Goal: Complete application form

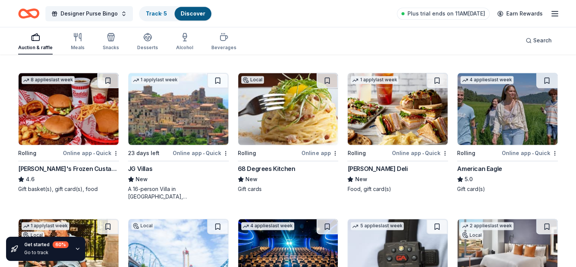
scroll to position [942, 0]
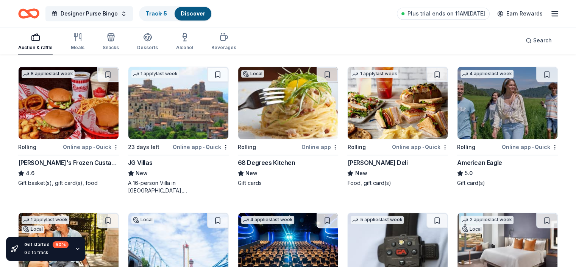
click at [394, 124] on img at bounding box center [397, 103] width 100 height 72
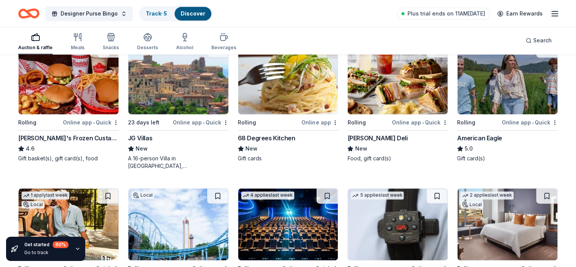
scroll to position [979, 0]
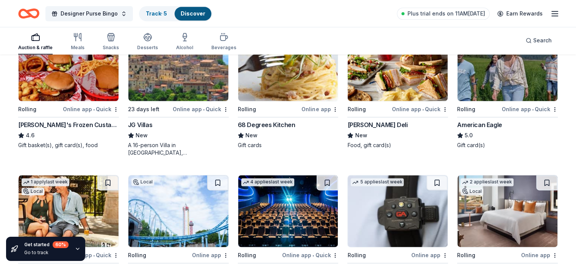
click at [513, 87] on img at bounding box center [507, 65] width 100 height 72
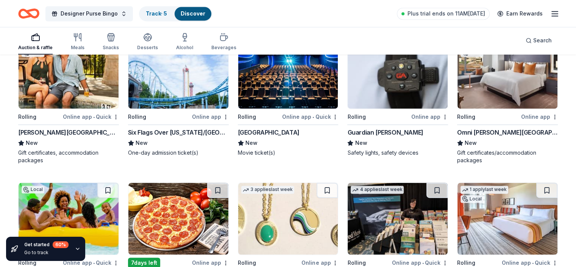
scroll to position [1131, 0]
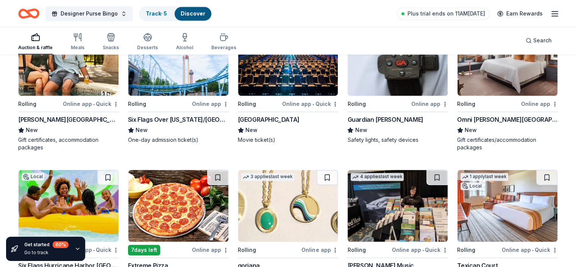
click at [184, 81] on img at bounding box center [178, 60] width 100 height 72
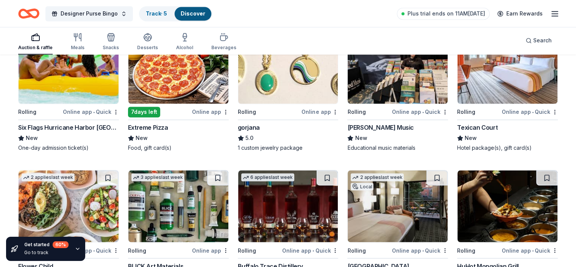
scroll to position [1282, 0]
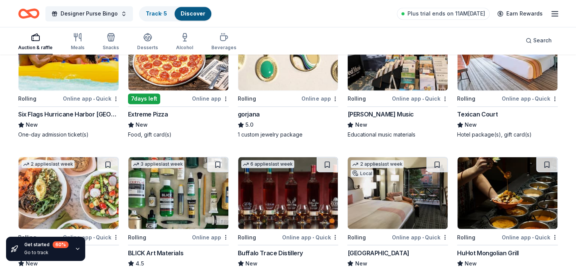
click at [67, 84] on img at bounding box center [69, 55] width 100 height 72
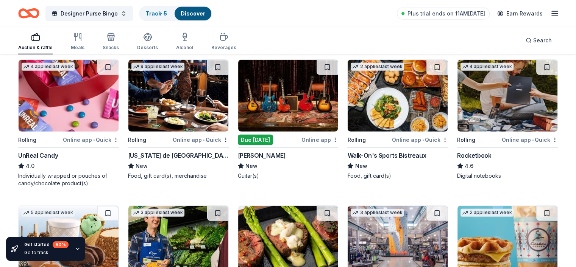
scroll to position [2190, 0]
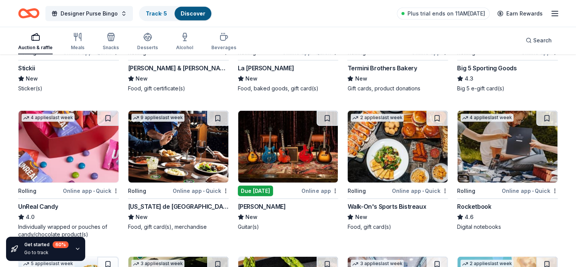
click at [393, 157] on img at bounding box center [397, 147] width 100 height 72
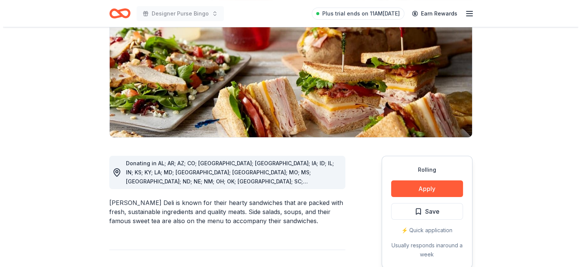
scroll to position [114, 0]
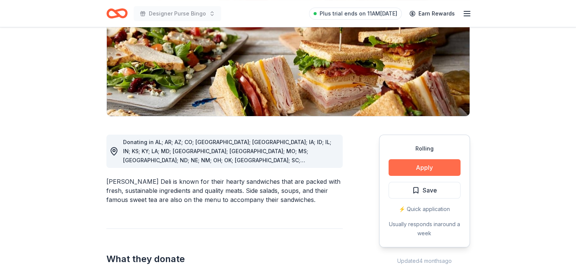
click at [433, 168] on button "Apply" at bounding box center [424, 167] width 72 height 17
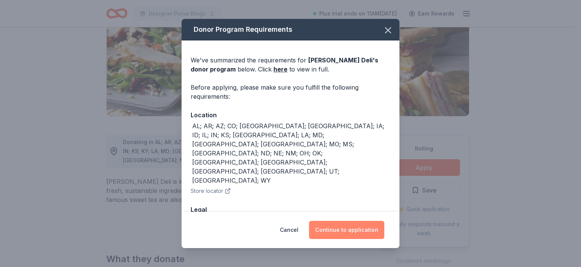
click at [360, 228] on button "Continue to application" at bounding box center [346, 230] width 75 height 18
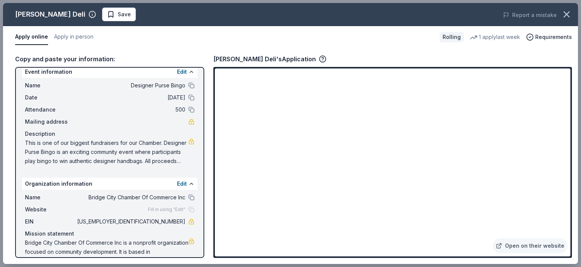
scroll to position [0, 0]
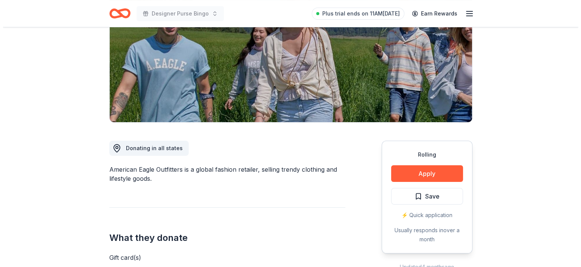
scroll to position [114, 0]
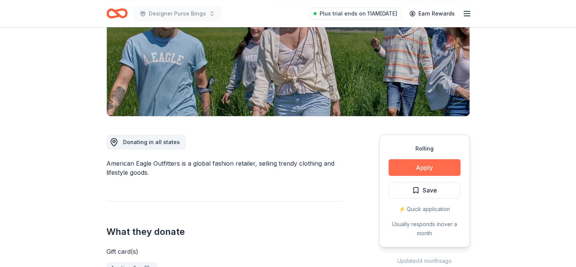
click at [434, 166] on button "Apply" at bounding box center [424, 167] width 72 height 17
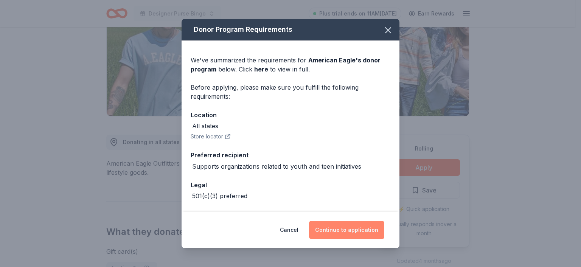
click at [356, 230] on button "Continue to application" at bounding box center [346, 230] width 75 height 18
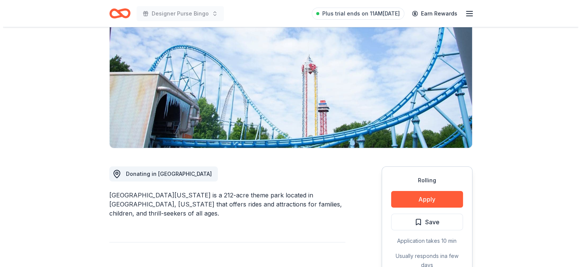
scroll to position [151, 0]
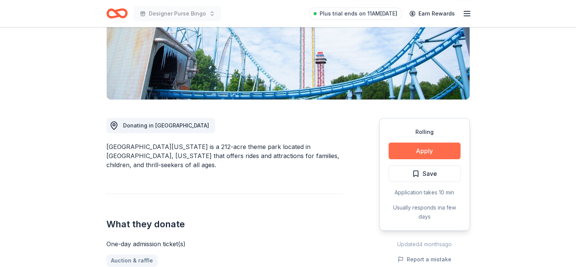
click at [431, 154] on button "Apply" at bounding box center [424, 151] width 72 height 17
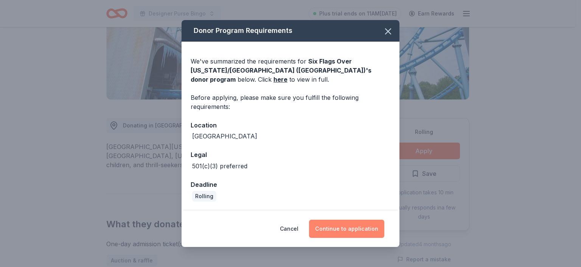
click at [355, 227] on button "Continue to application" at bounding box center [346, 229] width 75 height 18
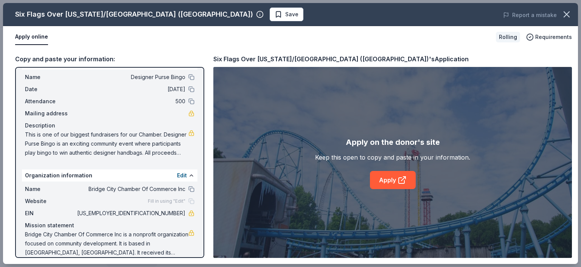
scroll to position [25, 0]
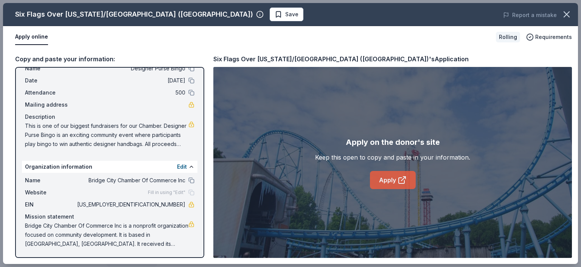
click at [386, 180] on link "Apply" at bounding box center [393, 180] width 46 height 18
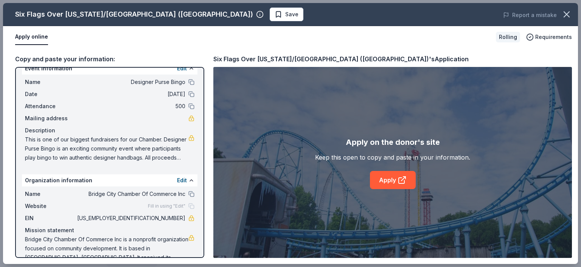
scroll to position [0, 0]
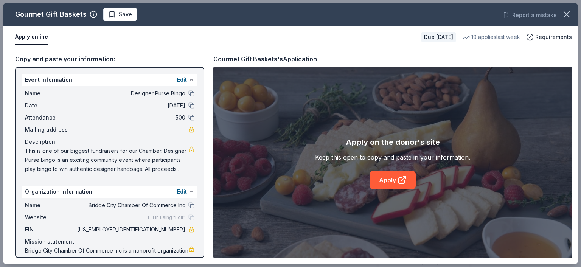
scroll to position [114, 0]
